Goal: Information Seeking & Learning: Learn about a topic

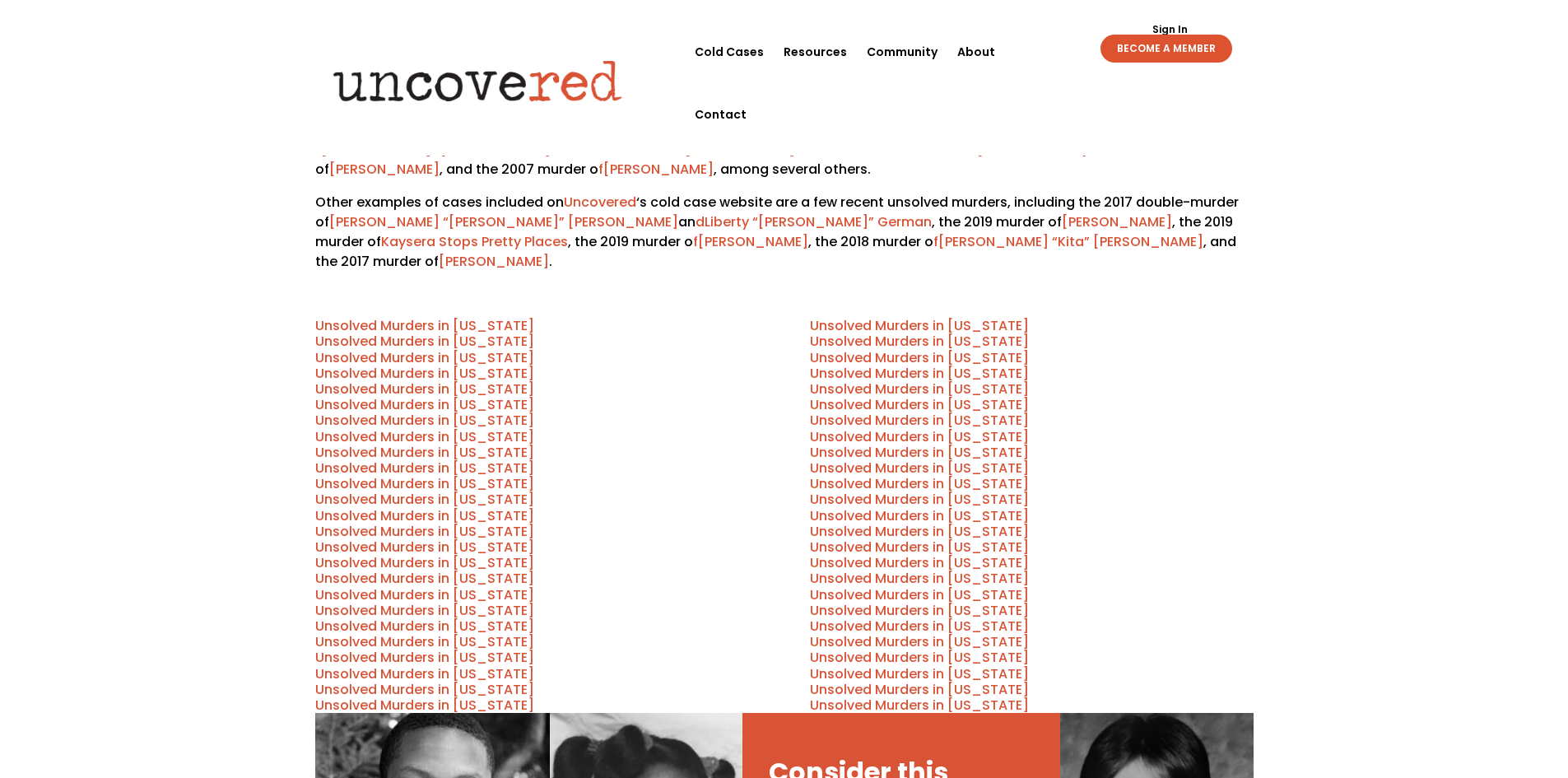
scroll to position [658, 0]
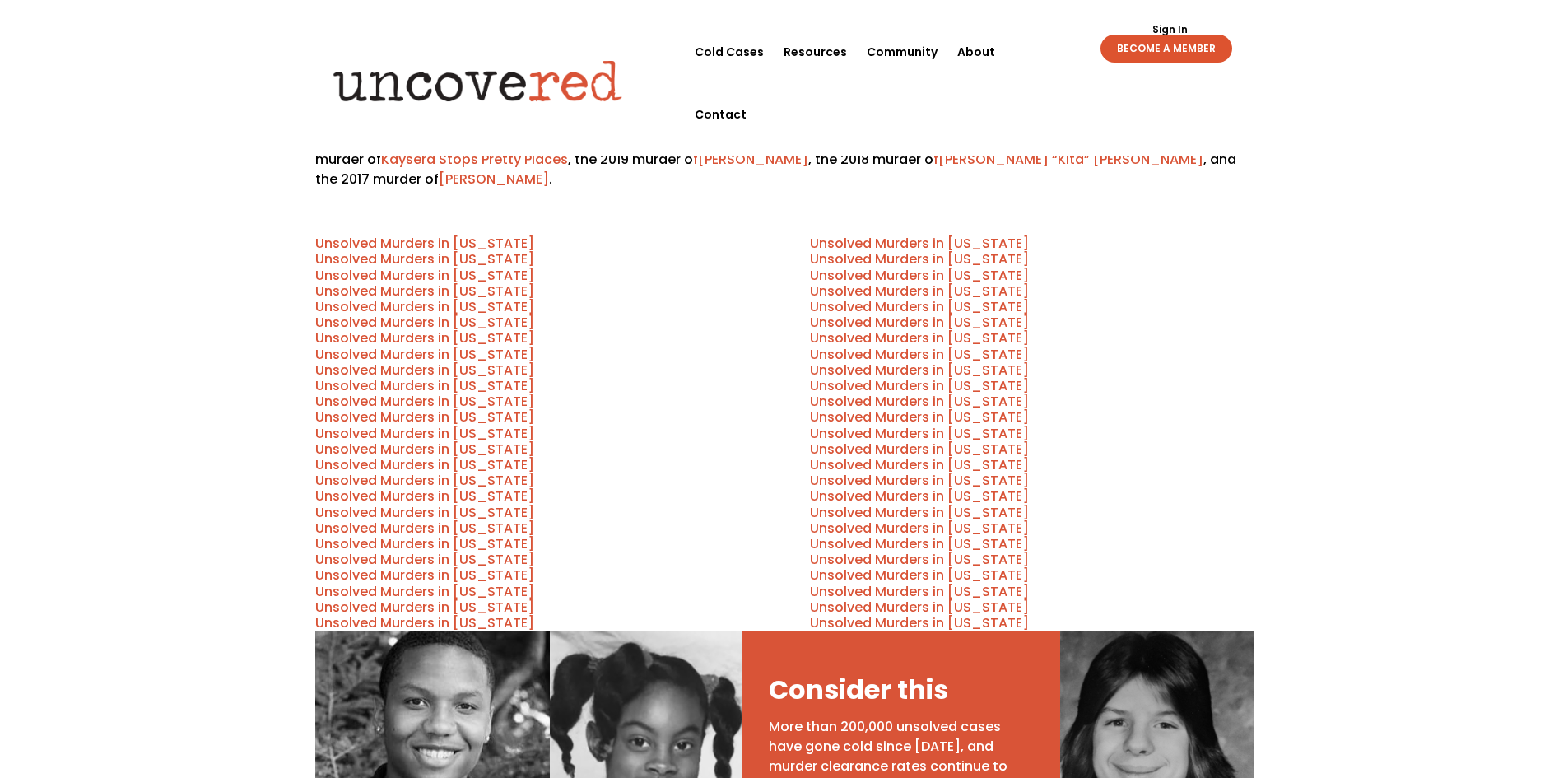
click at [384, 234] on link "Unsolved Murders in [US_STATE]" at bounding box center [424, 243] width 218 height 19
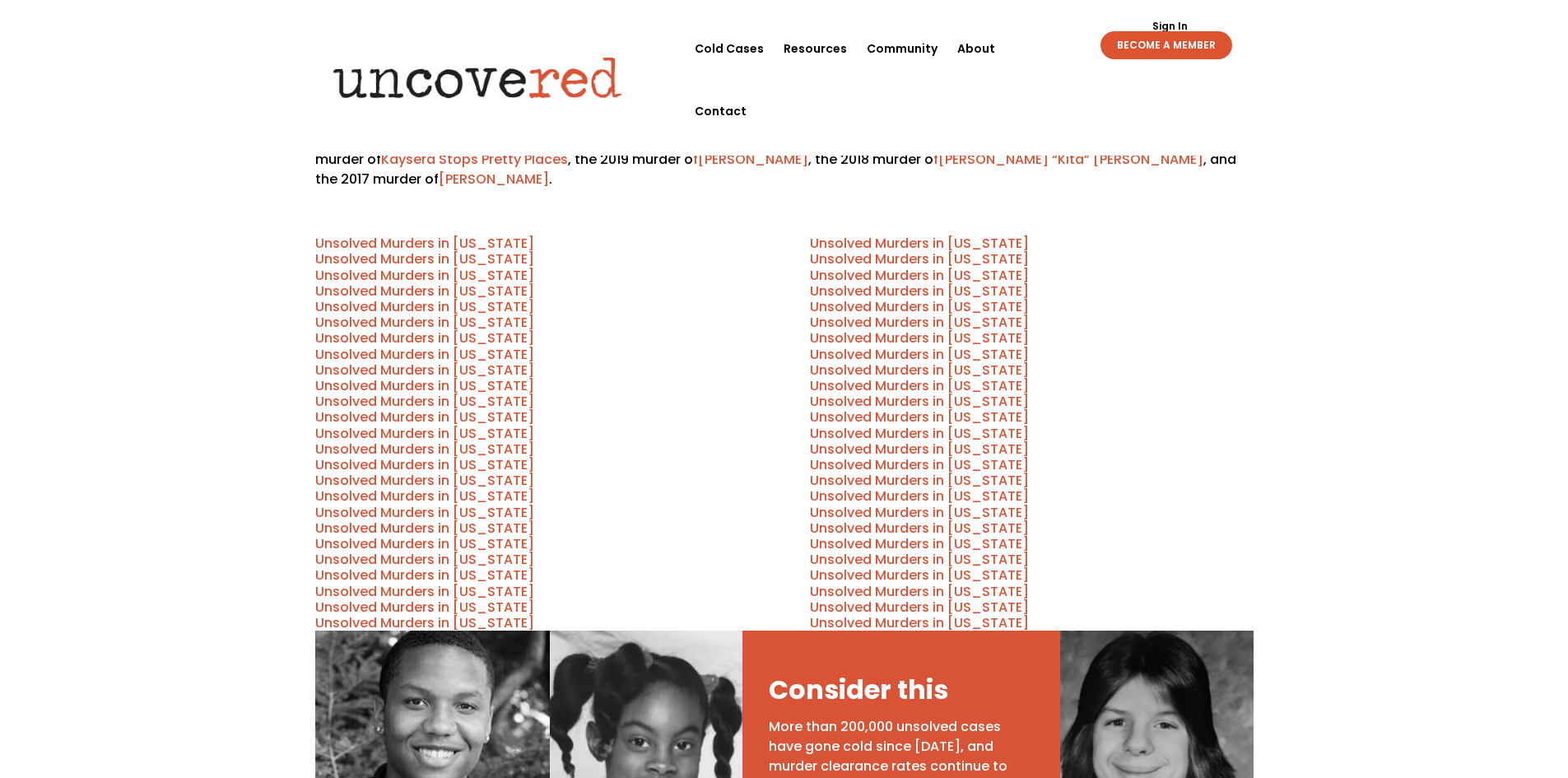
click at [408, 249] on link "Unsolved Murders in [US_STATE]" at bounding box center [424, 258] width 218 height 19
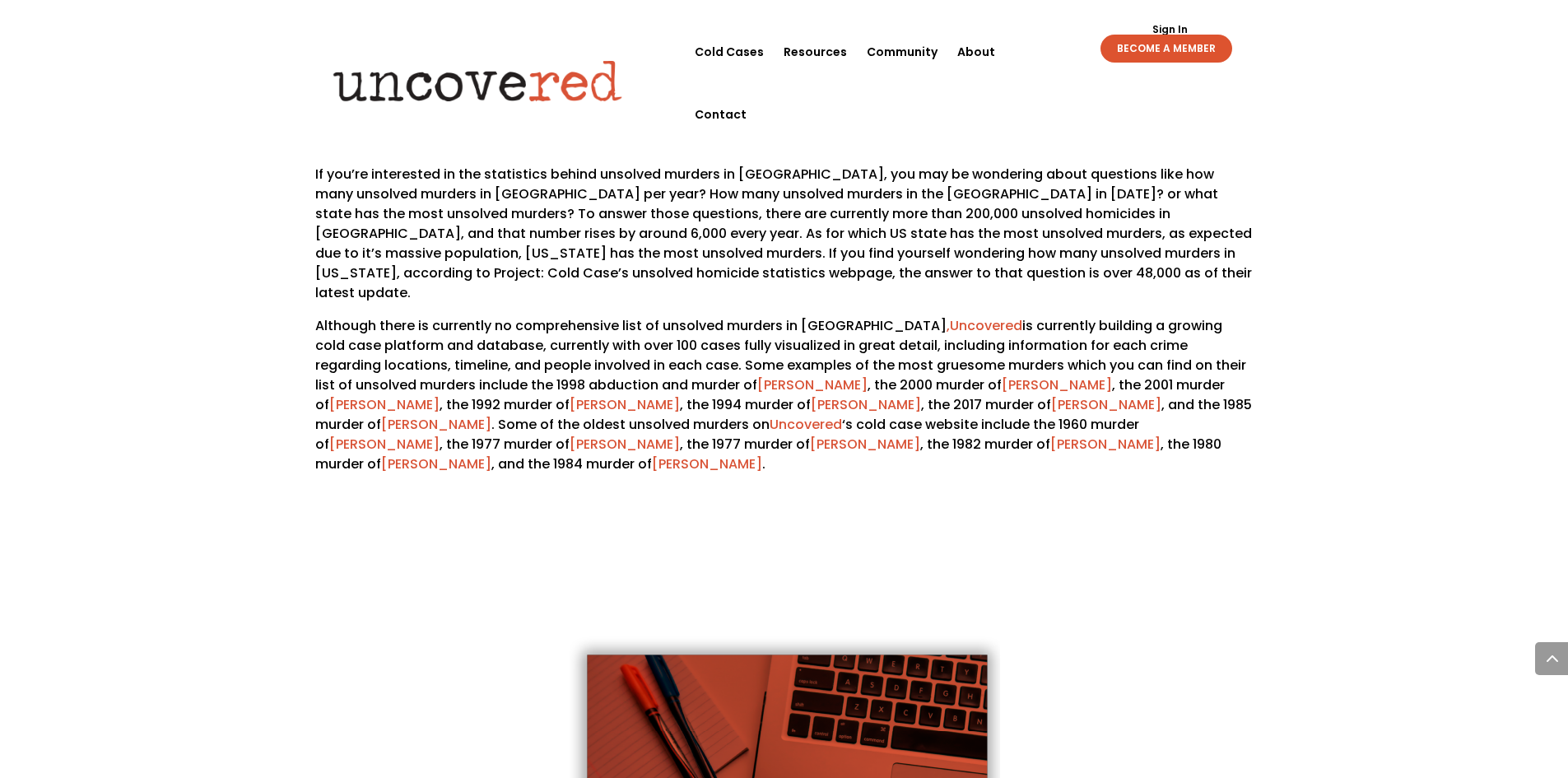
scroll to position [2423, 0]
